Goal: Consume media (video, audio)

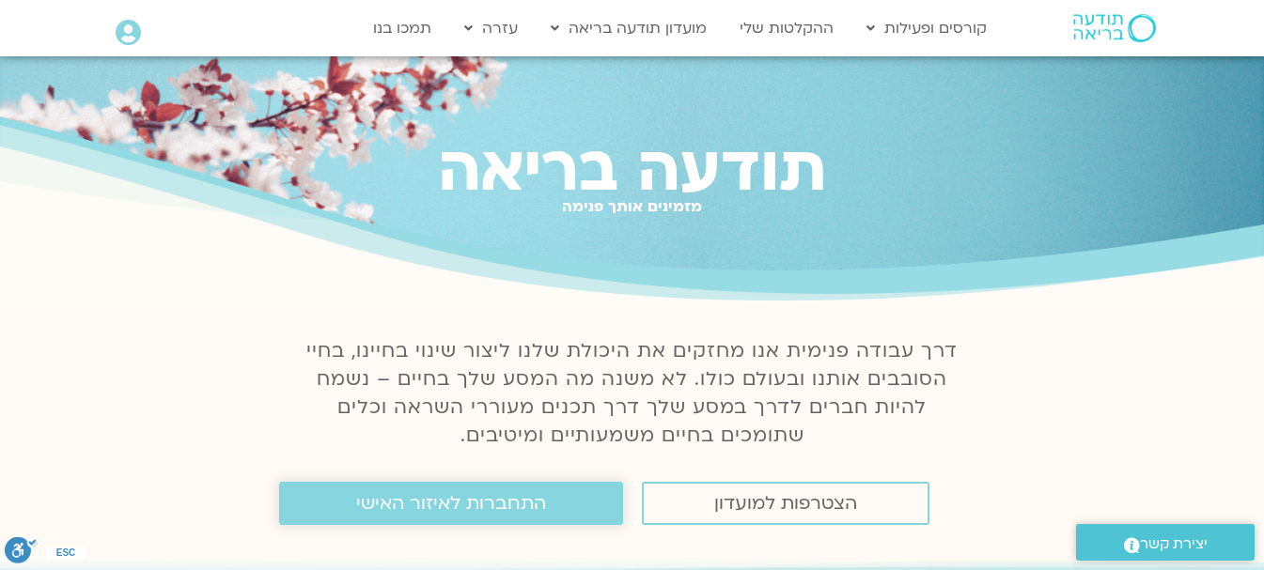
click at [441, 508] on span "התחברות לאיזור האישי" at bounding box center [451, 503] width 190 height 21
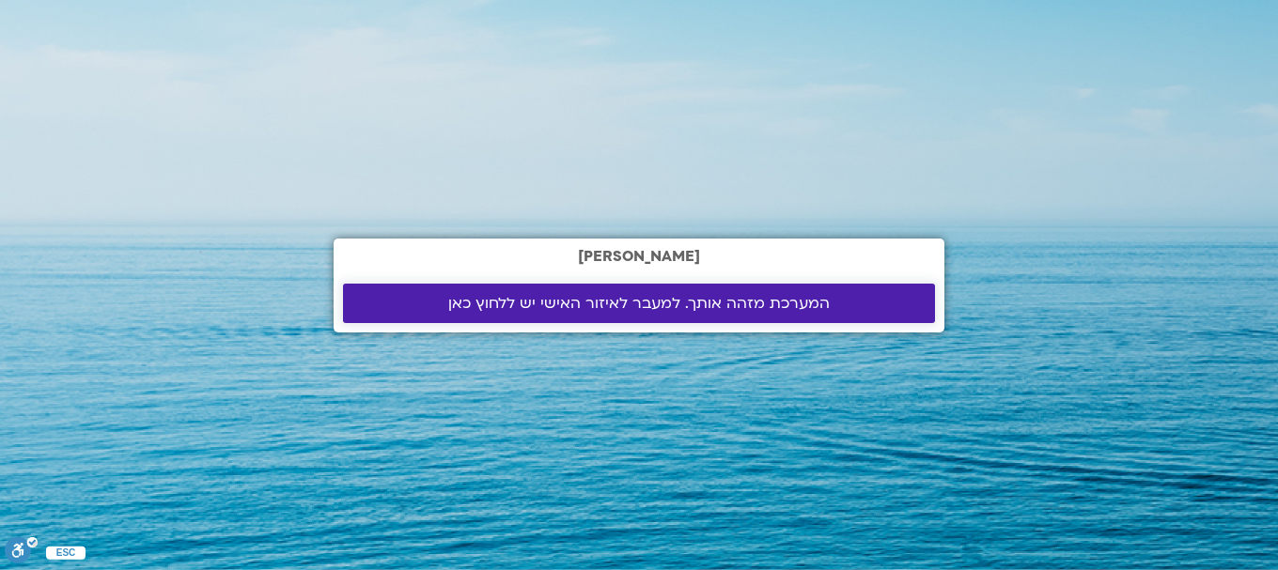
click at [567, 303] on span "המערכת מזהה אותך. למעבר לאיזור האישי יש ללחוץ כאן" at bounding box center [639, 303] width 382 height 17
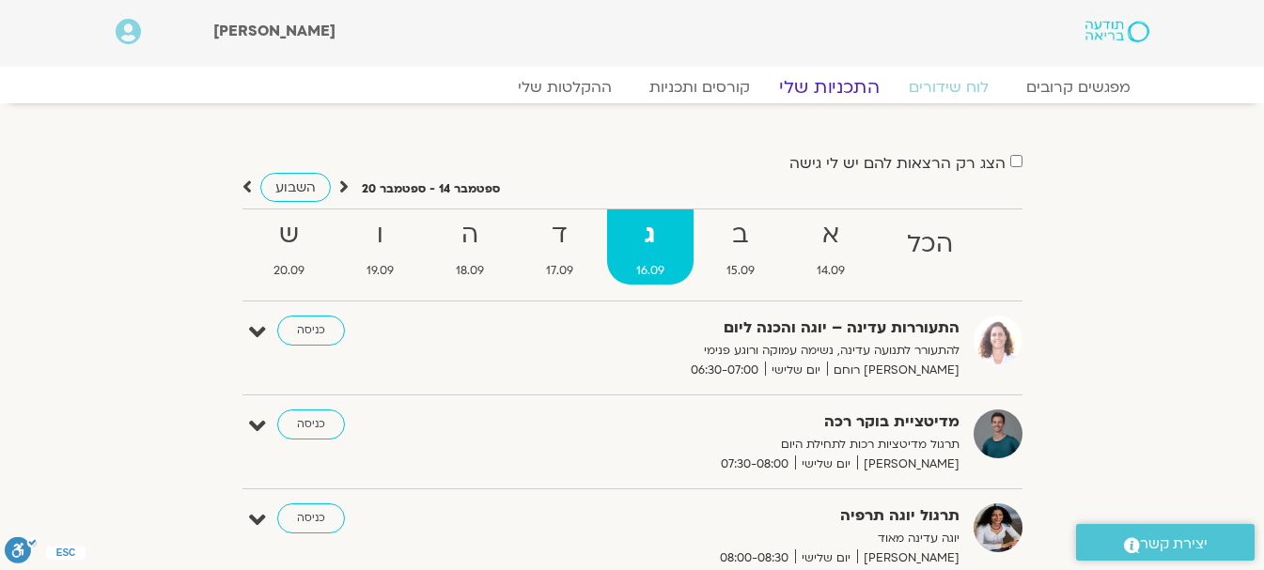
click at [833, 86] on link "התכניות שלי" at bounding box center [829, 87] width 146 height 23
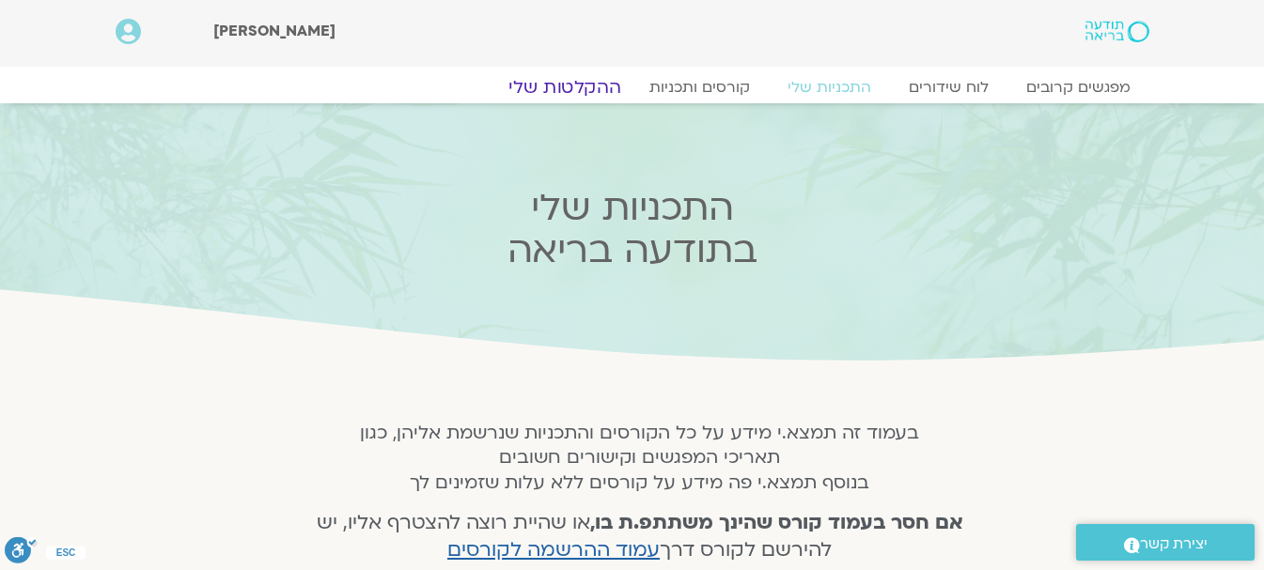
click at [562, 86] on link "ההקלטות שלי" at bounding box center [565, 87] width 158 height 23
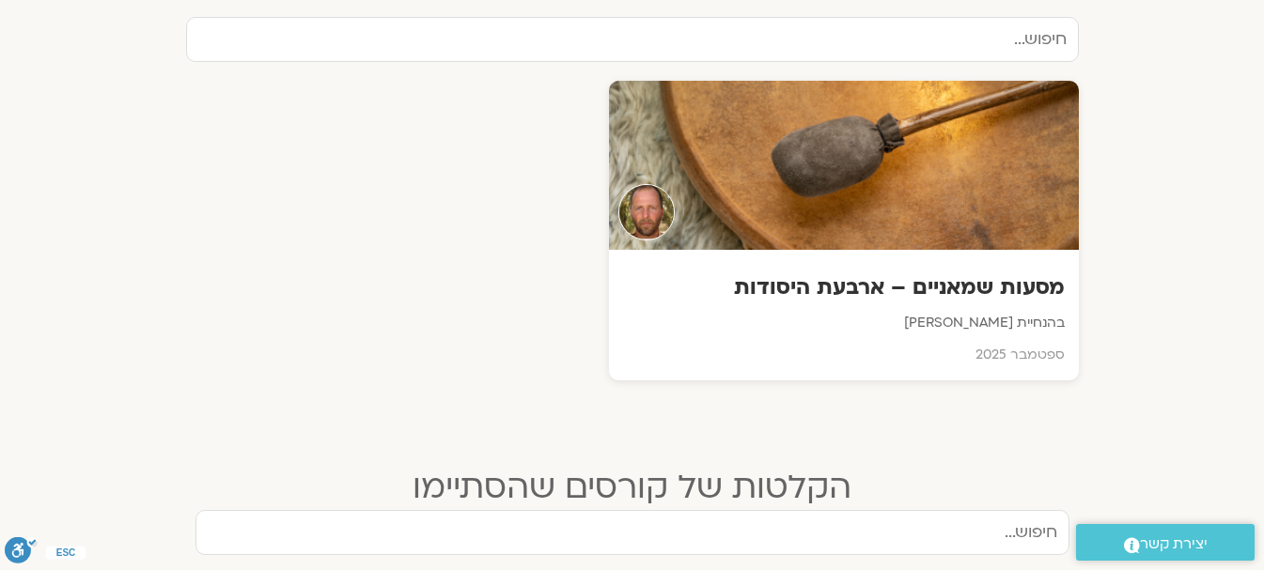
scroll to position [658, 0]
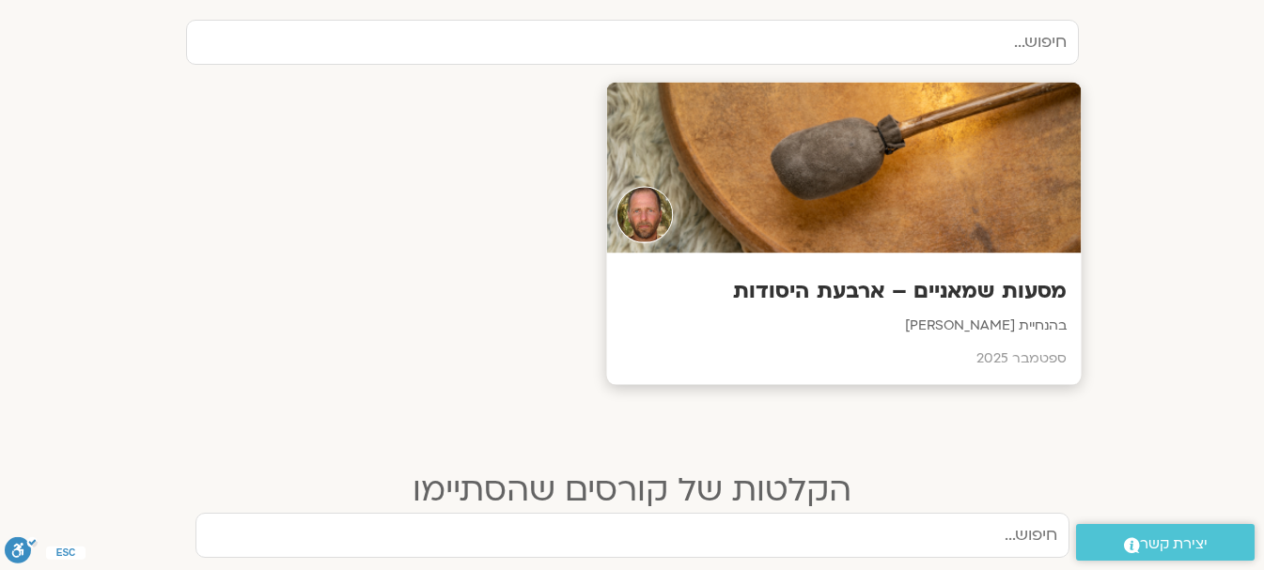
click at [862, 179] on div at bounding box center [843, 168] width 475 height 171
click at [863, 179] on div at bounding box center [843, 168] width 475 height 171
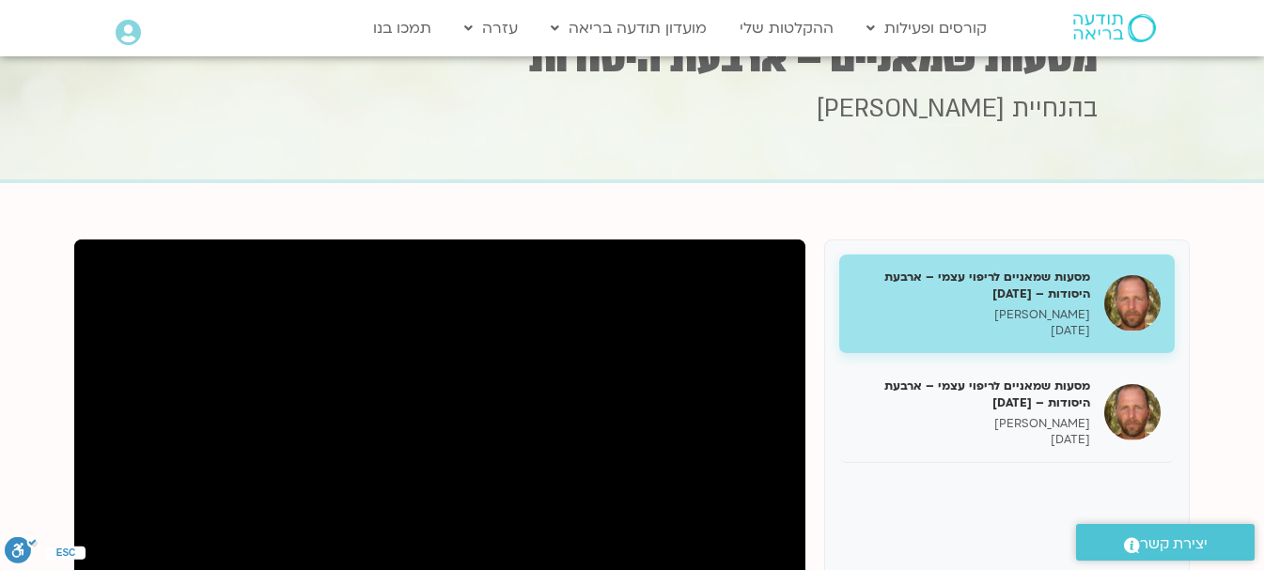
scroll to position [94, 0]
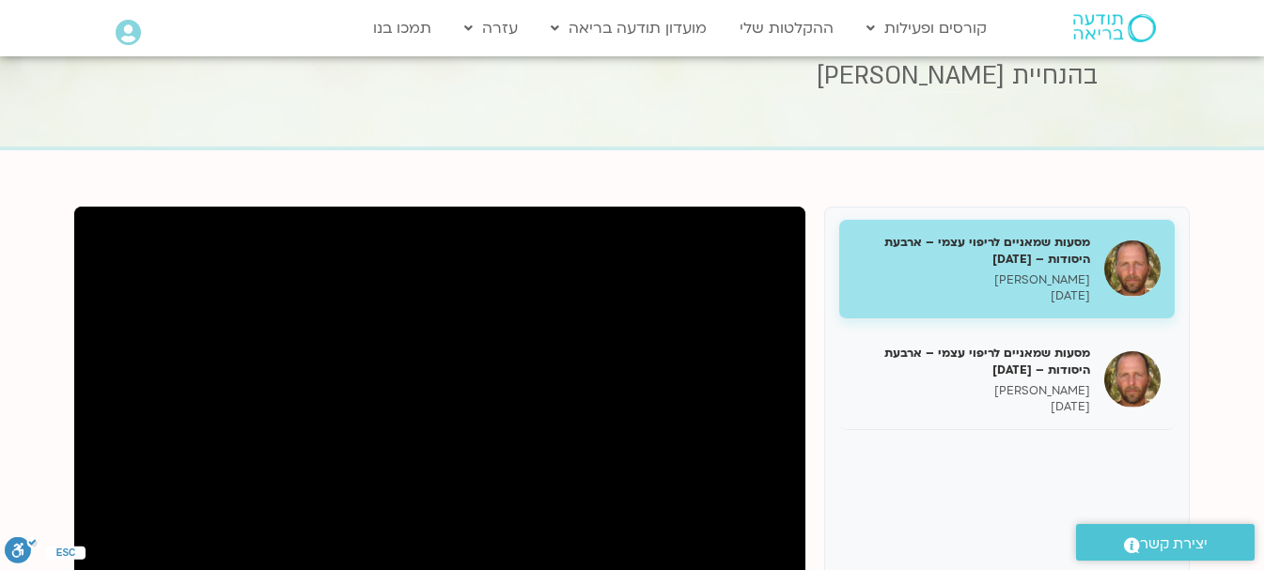
click at [1016, 283] on p "[PERSON_NAME]" at bounding box center [971, 281] width 237 height 16
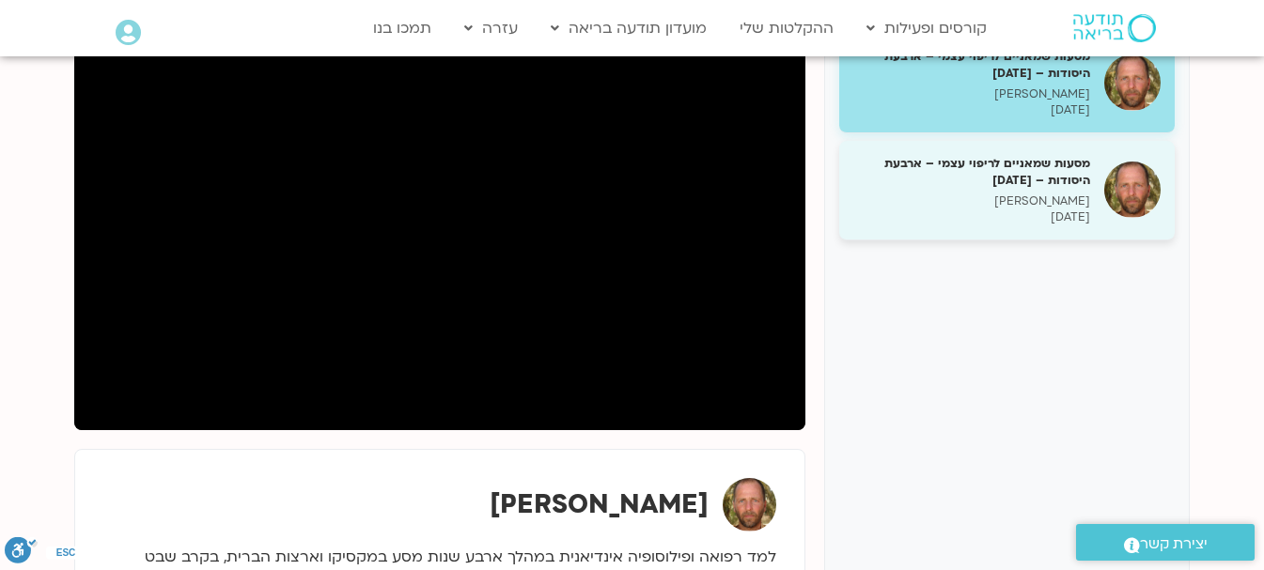
scroll to position [188, 0]
